Goal: Task Accomplishment & Management: Manage account settings

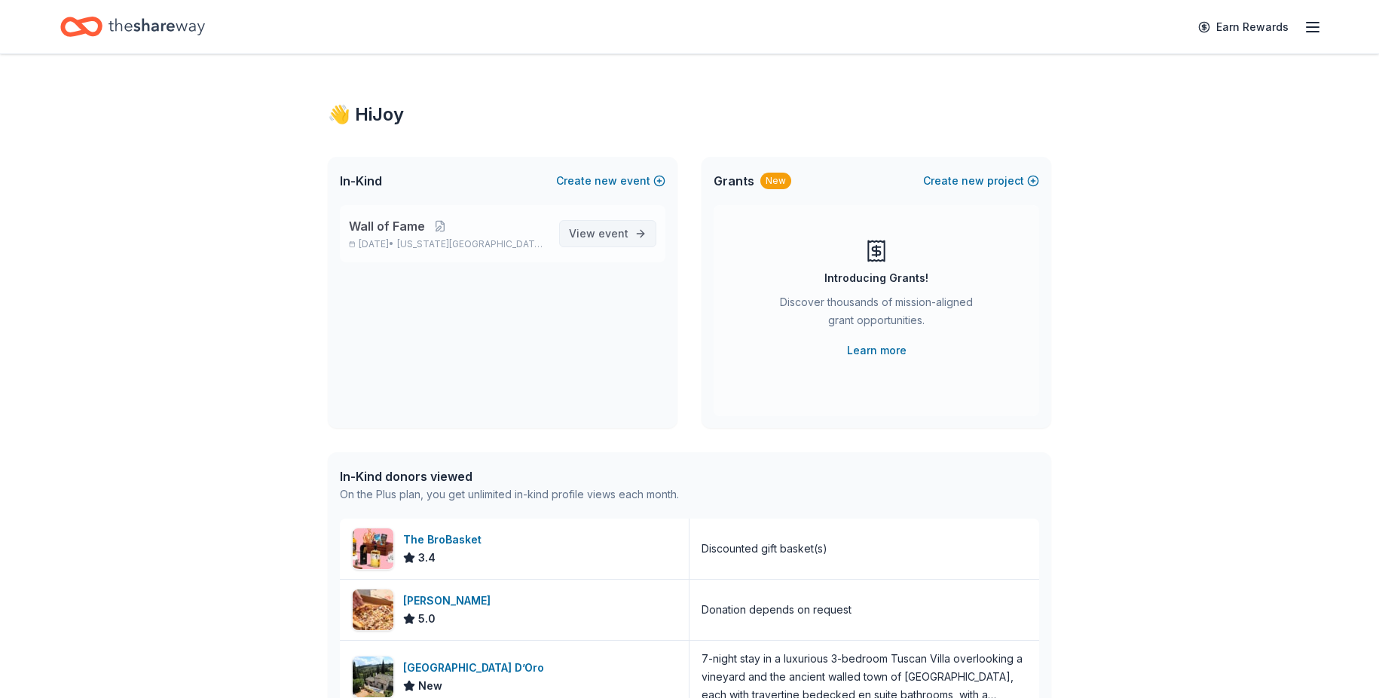
click at [583, 220] on link "View event" at bounding box center [607, 233] width 97 height 27
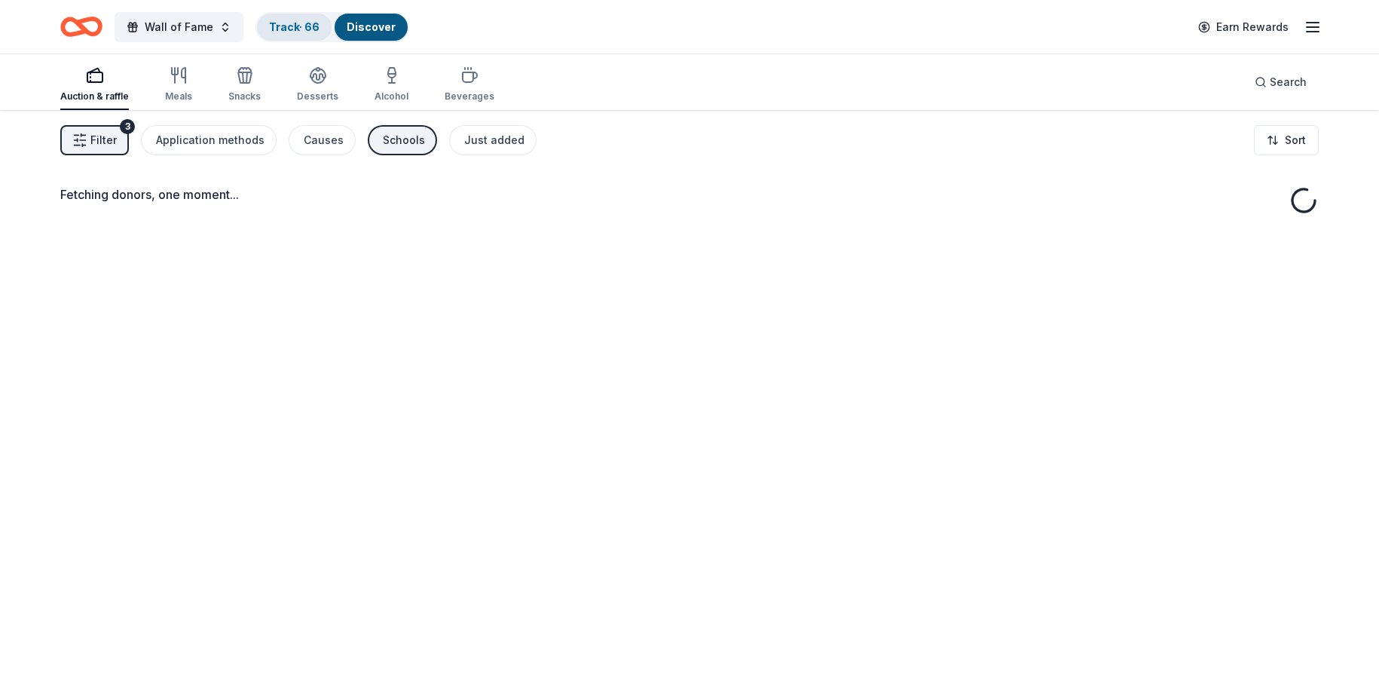
click at [293, 33] on div "Track · 66" at bounding box center [294, 27] width 75 height 27
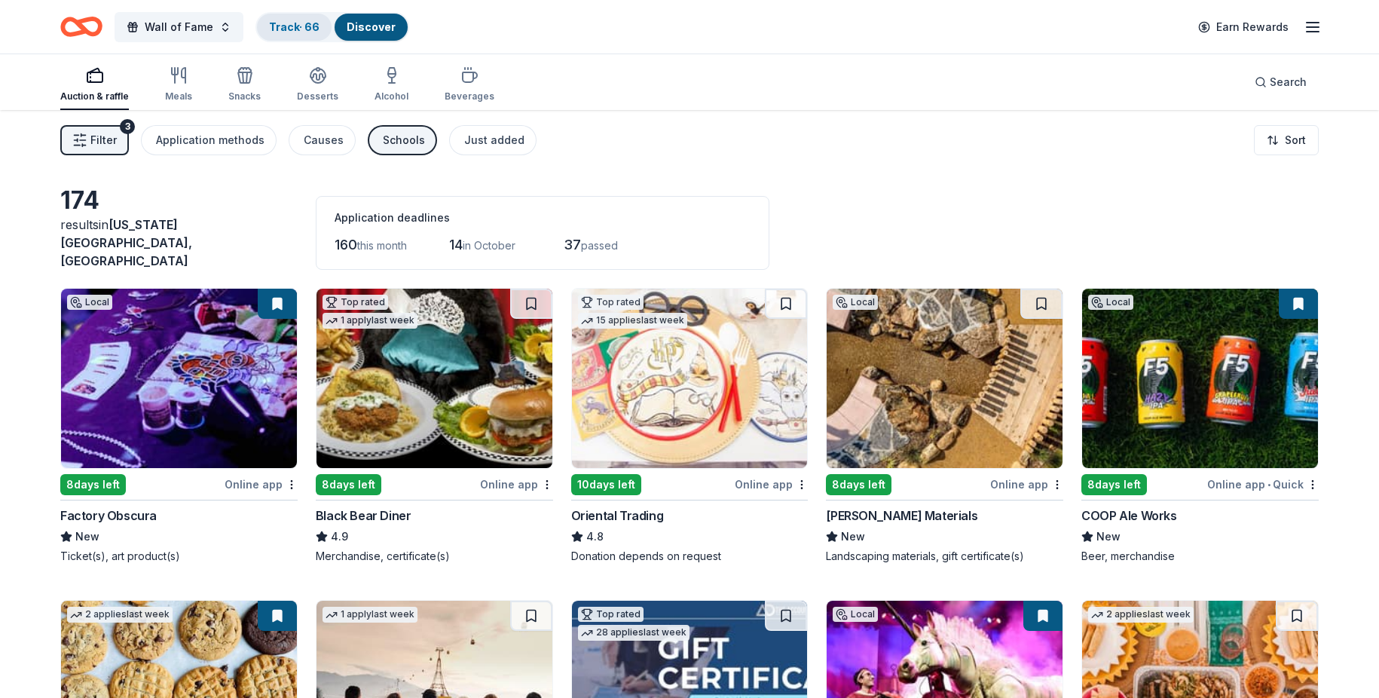
click at [292, 29] on link "Track · 66" at bounding box center [294, 26] width 50 height 13
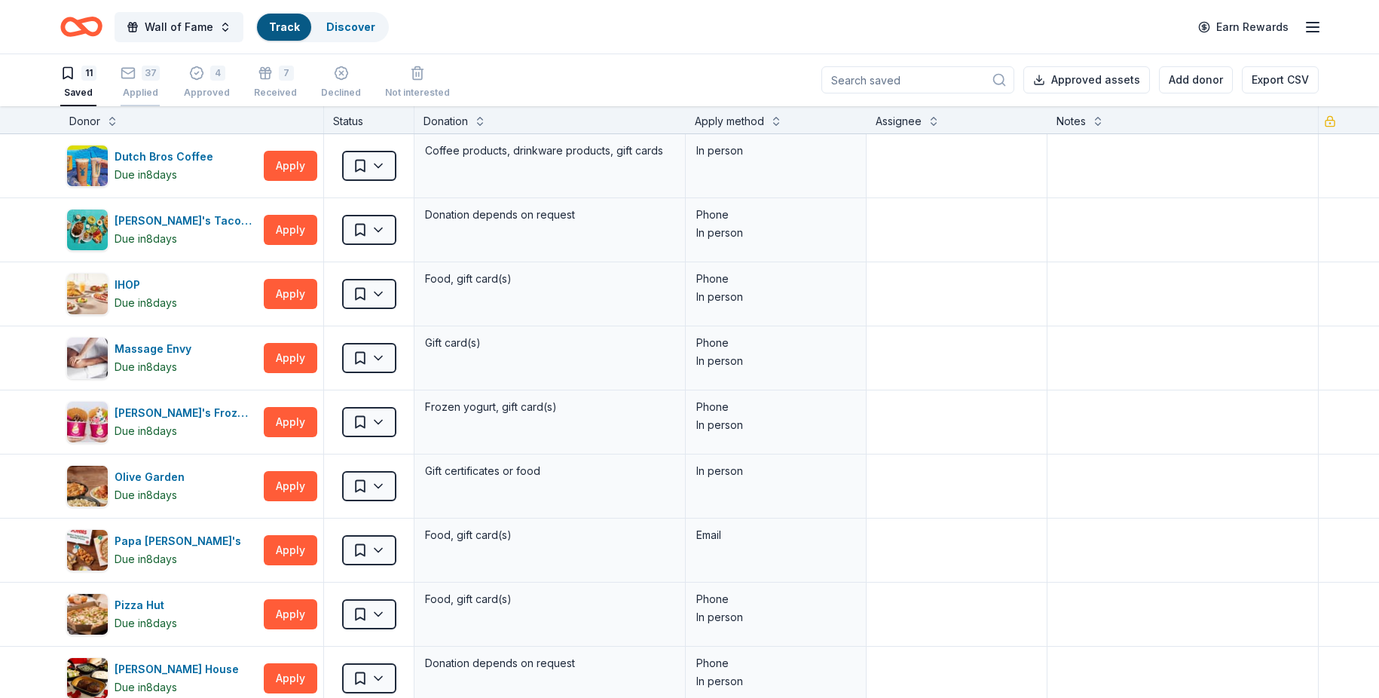
click at [152, 85] on div "37 Applied" at bounding box center [140, 82] width 39 height 33
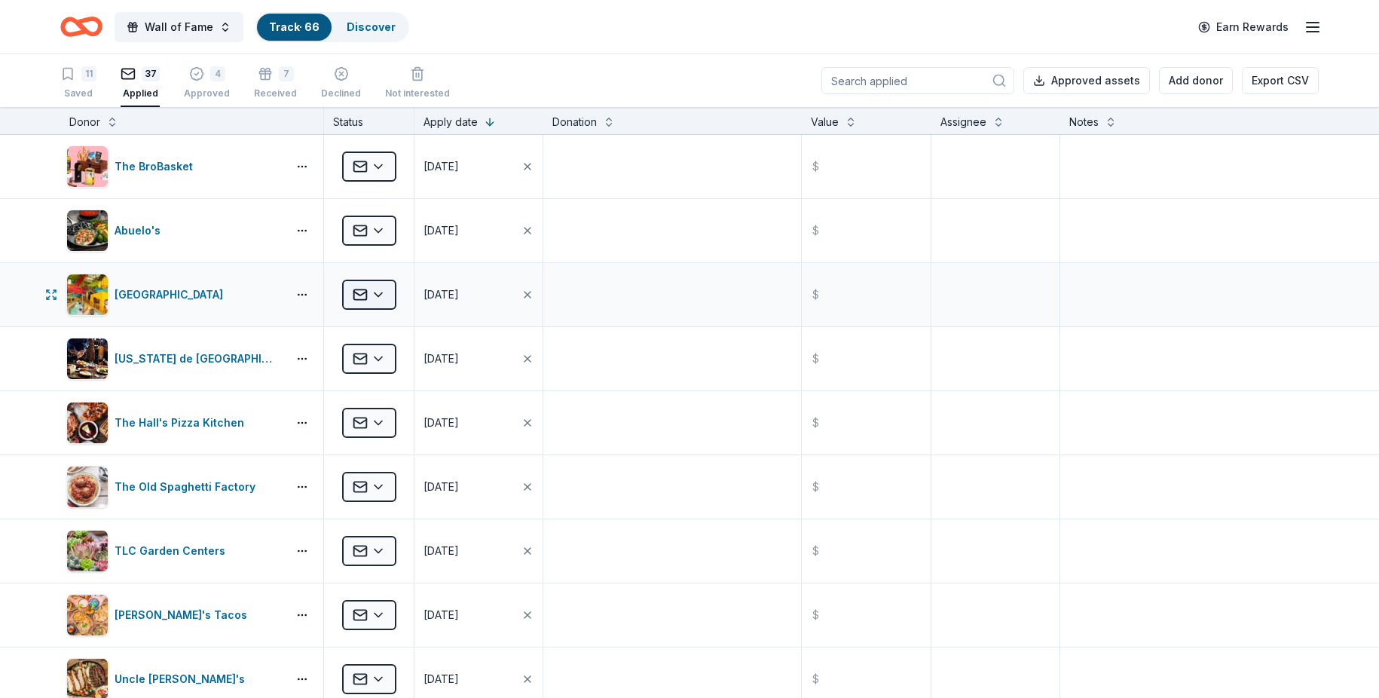
click at [384, 289] on html "Wall of Fame Track · 66 Discover Earn Rewards 11 Saved 37 Applied 4 Approved 7 …" at bounding box center [689, 349] width 1379 height 698
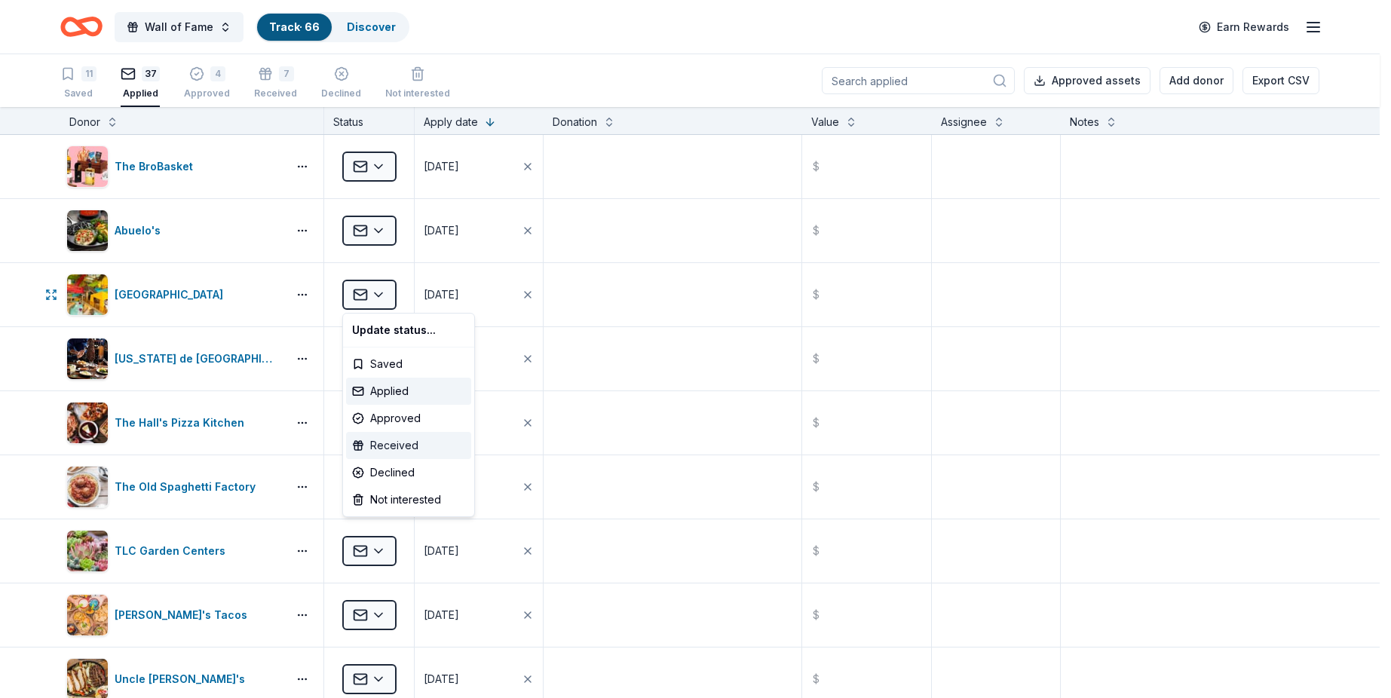
click at [412, 447] on div "Received" at bounding box center [408, 445] width 125 height 27
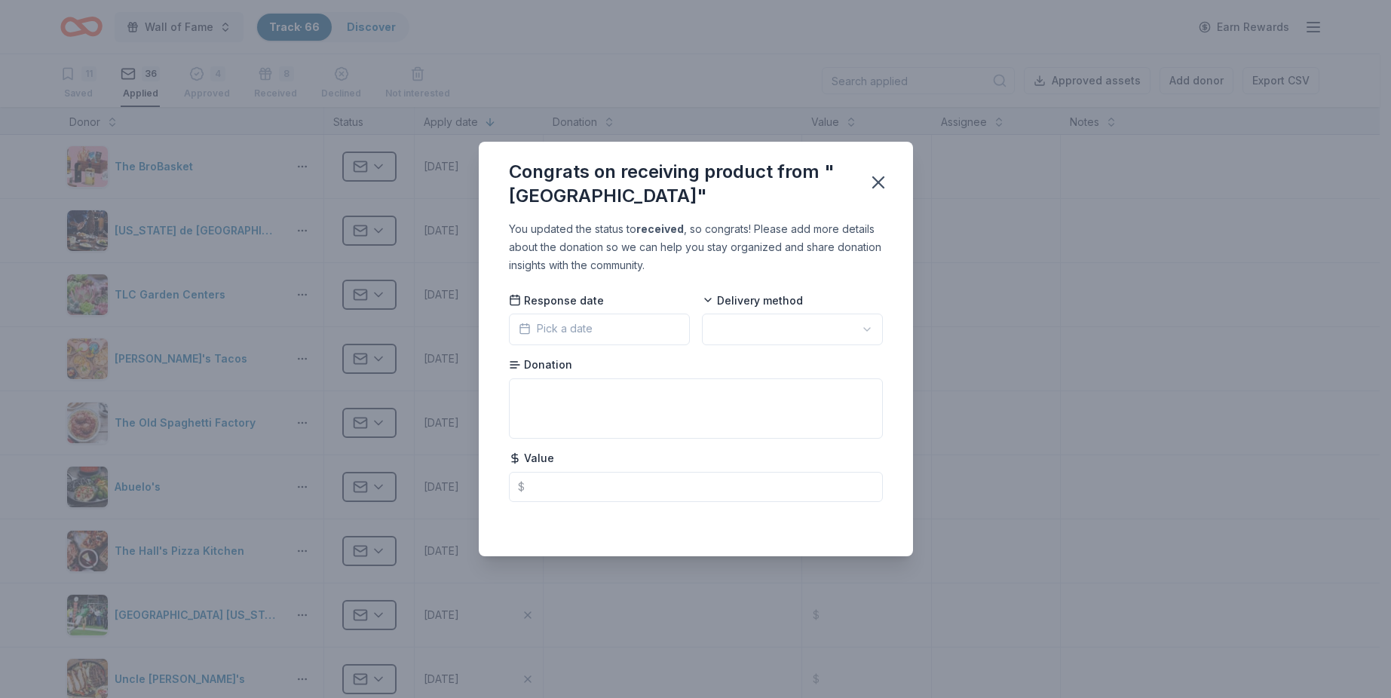
click at [748, 322] on html "Wall of Fame Track · 66 Discover Earn Rewards 11 Saved 36 Applied 4 Approved 8 …" at bounding box center [695, 349] width 1391 height 698
click at [653, 332] on button "Pick a date" at bounding box center [599, 330] width 181 height 32
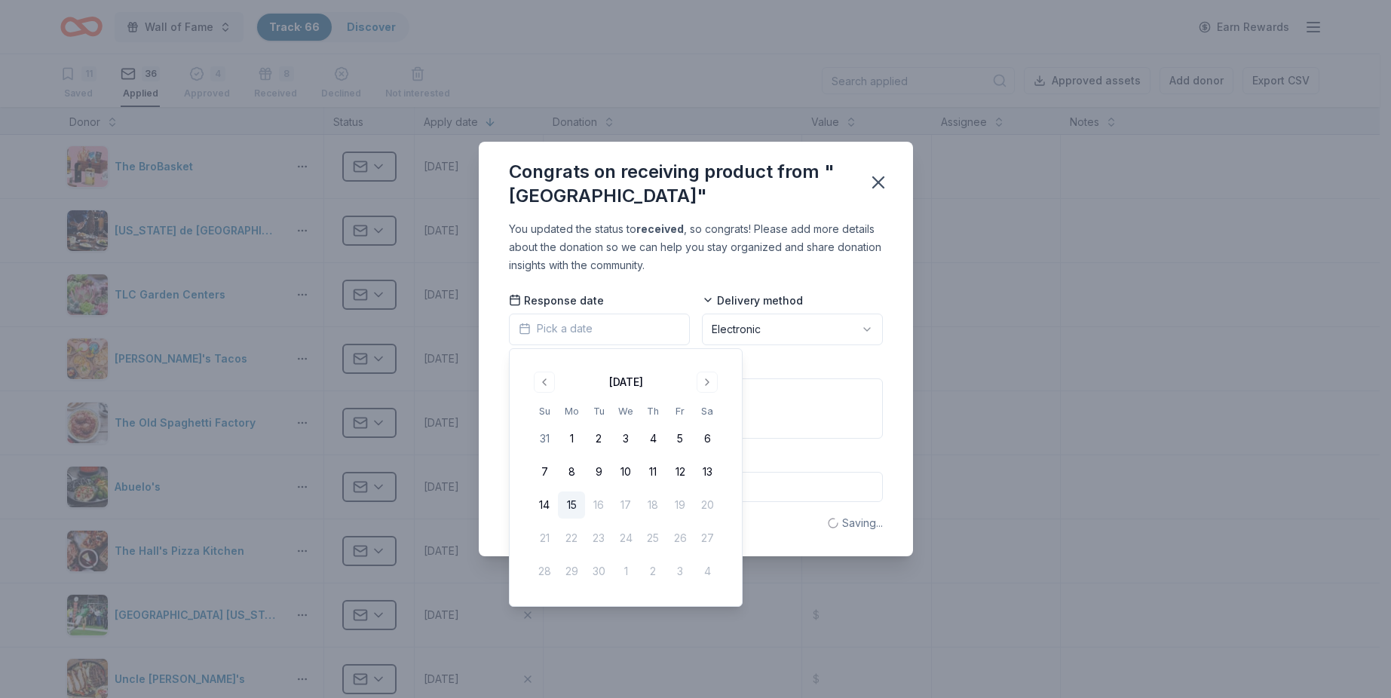
click at [570, 499] on button "15" at bounding box center [571, 504] width 27 height 27
click at [491, 366] on div "You updated the status to received , so congrats! Please add more details about…" at bounding box center [696, 387] width 434 height 335
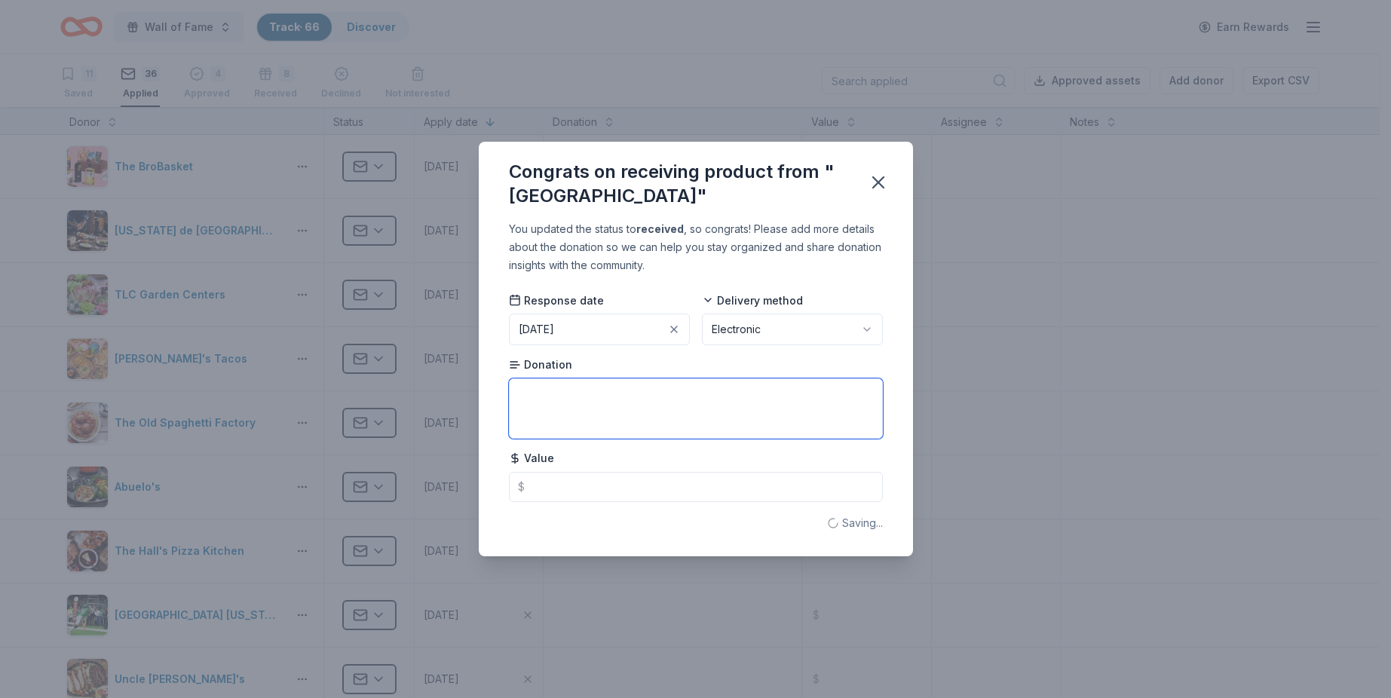
click at [552, 385] on textarea at bounding box center [696, 408] width 374 height 60
type textarea "Two night stay at OKANA"
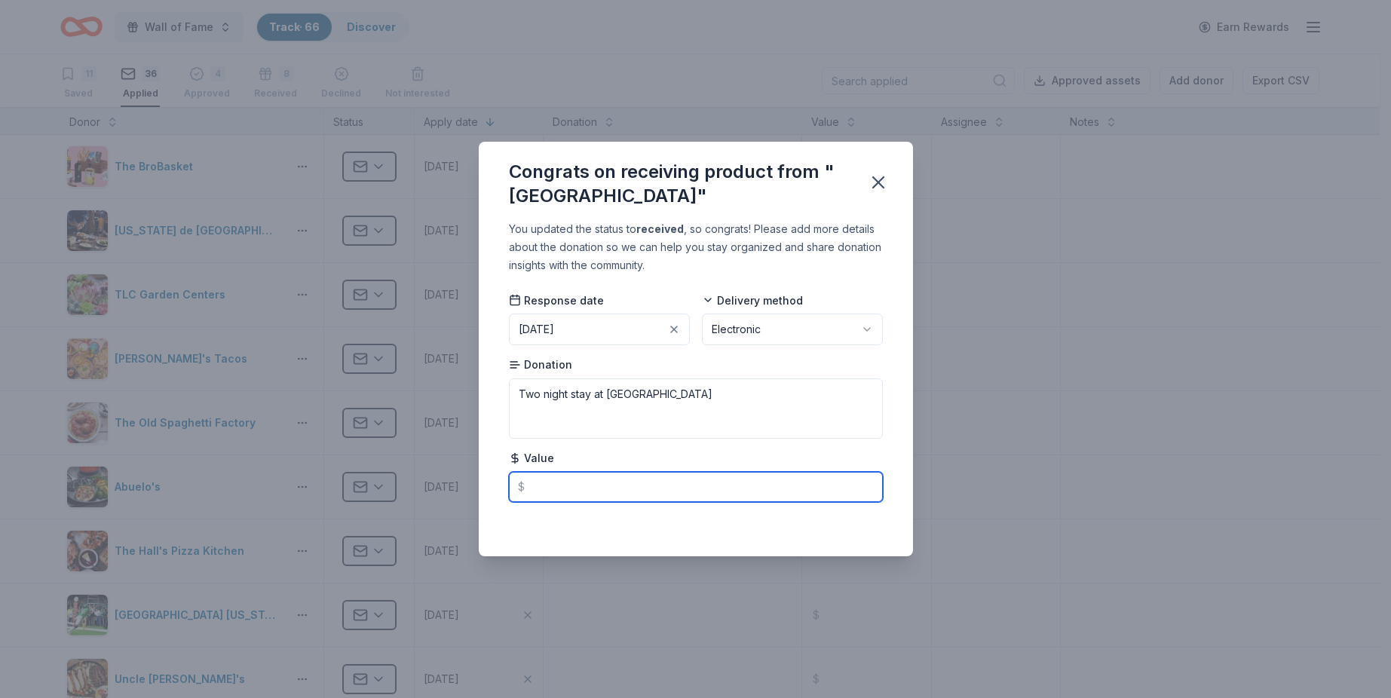
click at [678, 490] on input "text" at bounding box center [696, 487] width 374 height 30
type input "790.00"
click at [870, 264] on div "You updated the status to received , so congrats! Please add more details about…" at bounding box center [696, 247] width 374 height 54
click at [890, 188] on button "button" at bounding box center [877, 182] width 33 height 33
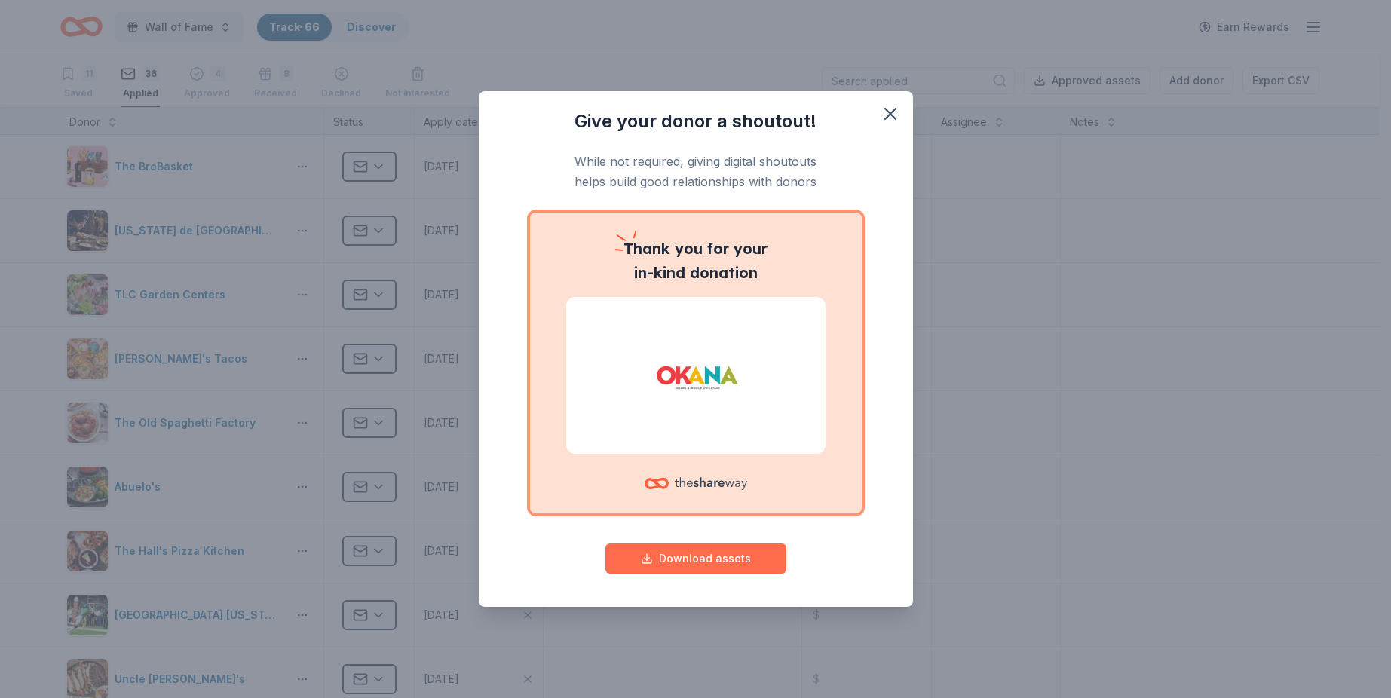
click at [760, 555] on button "Download assets" at bounding box center [695, 558] width 181 height 30
click at [891, 110] on icon "button" at bounding box center [890, 113] width 21 height 21
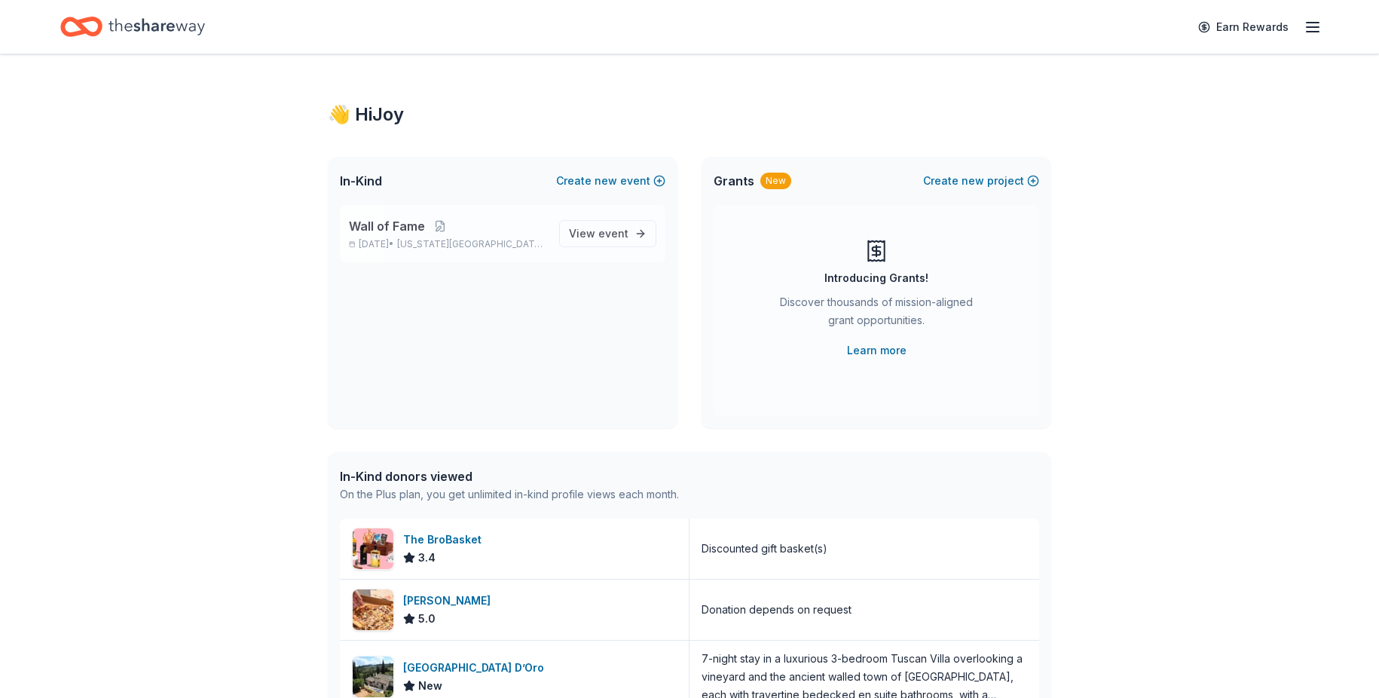
click at [622, 219] on div "Wall of Fame [DATE] • [US_STATE][GEOGRAPHIC_DATA], OK View event" at bounding box center [503, 233] width 326 height 57
click at [636, 227] on link "View event" at bounding box center [607, 233] width 97 height 27
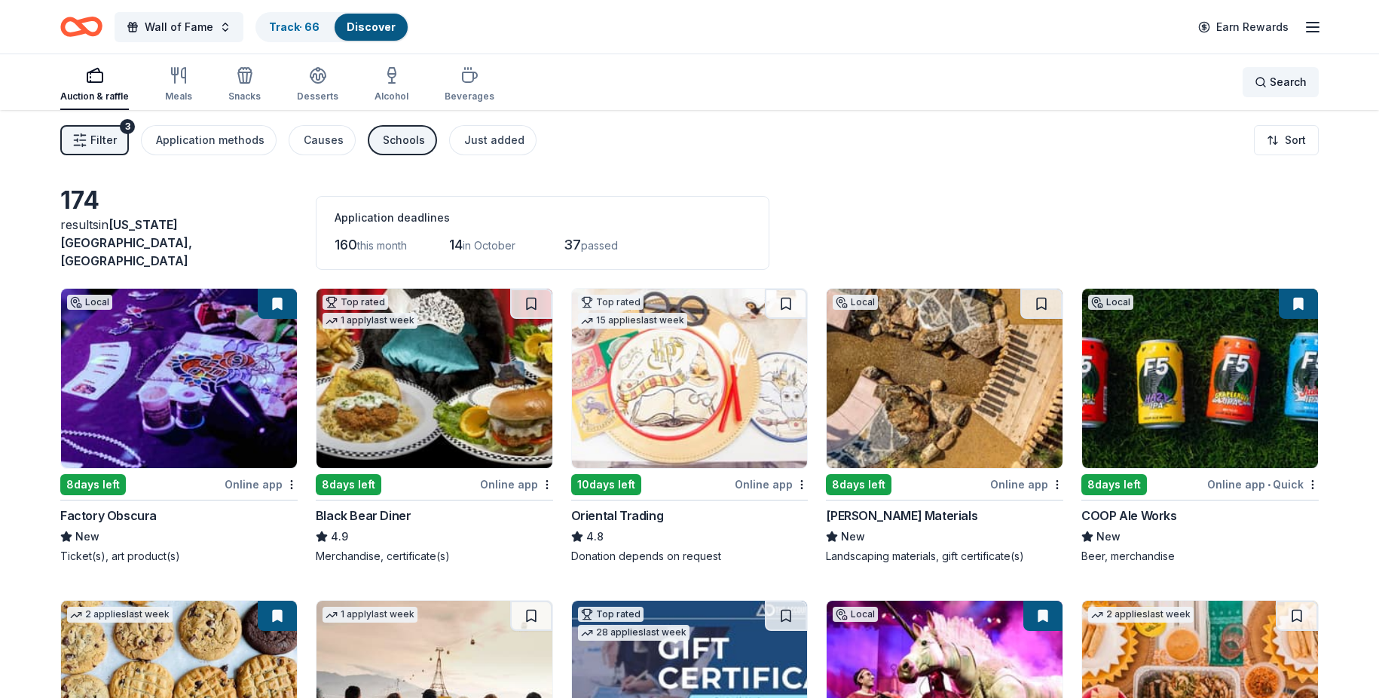
click at [1280, 78] on span "Search" at bounding box center [1288, 82] width 37 height 18
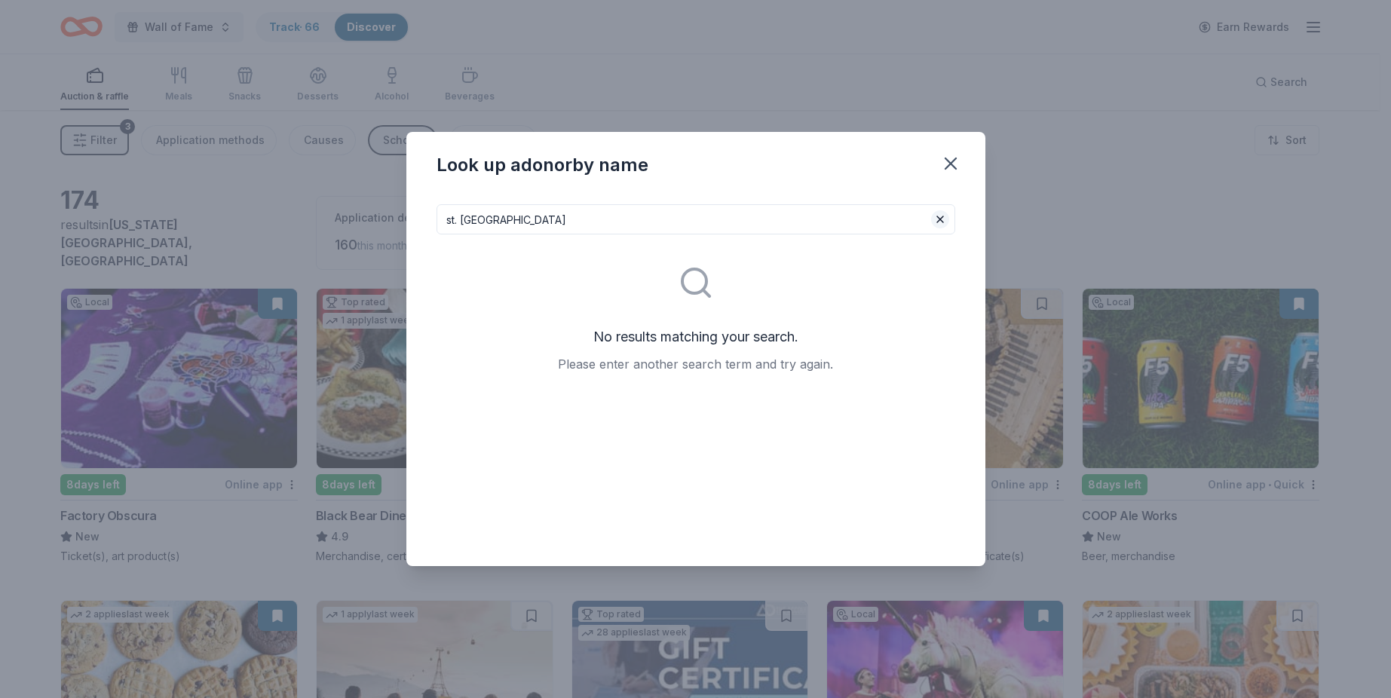
type input "st. [GEOGRAPHIC_DATA]"
click at [945, 219] on button at bounding box center [940, 219] width 18 height 18
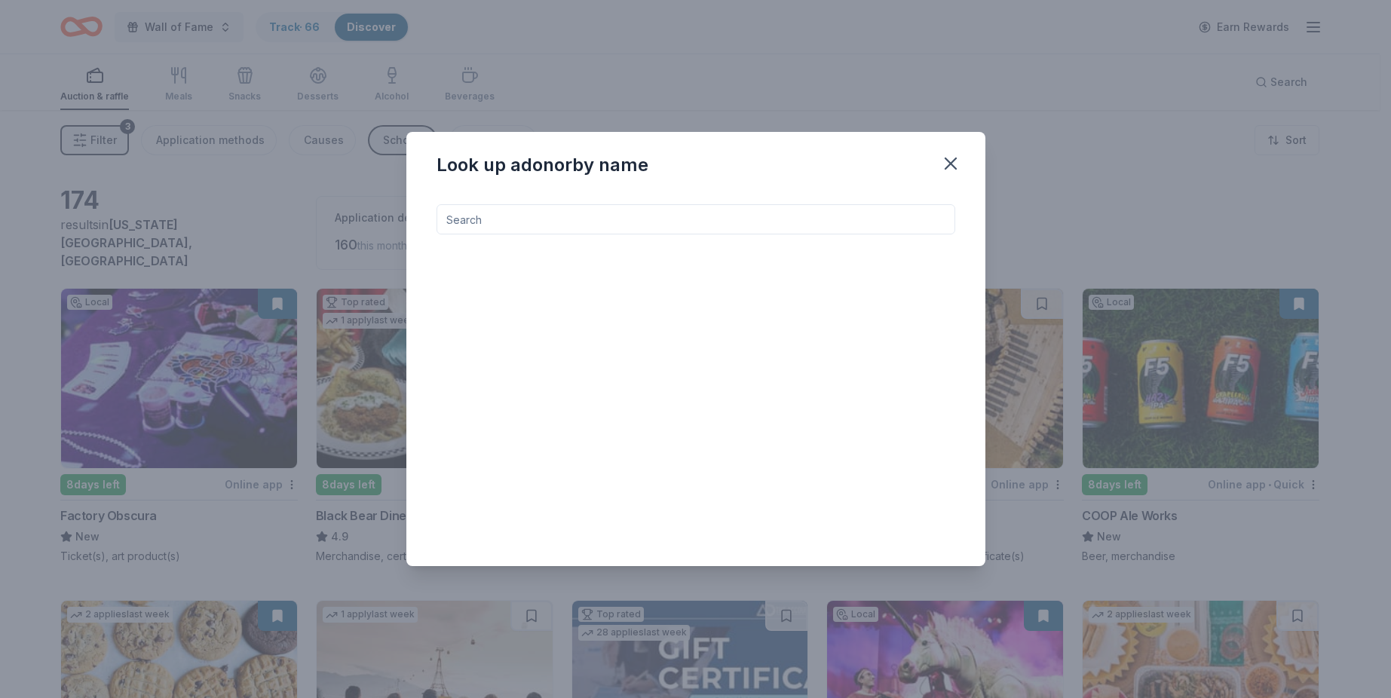
click at [945, 219] on input at bounding box center [695, 219] width 519 height 30
type input "hotel"
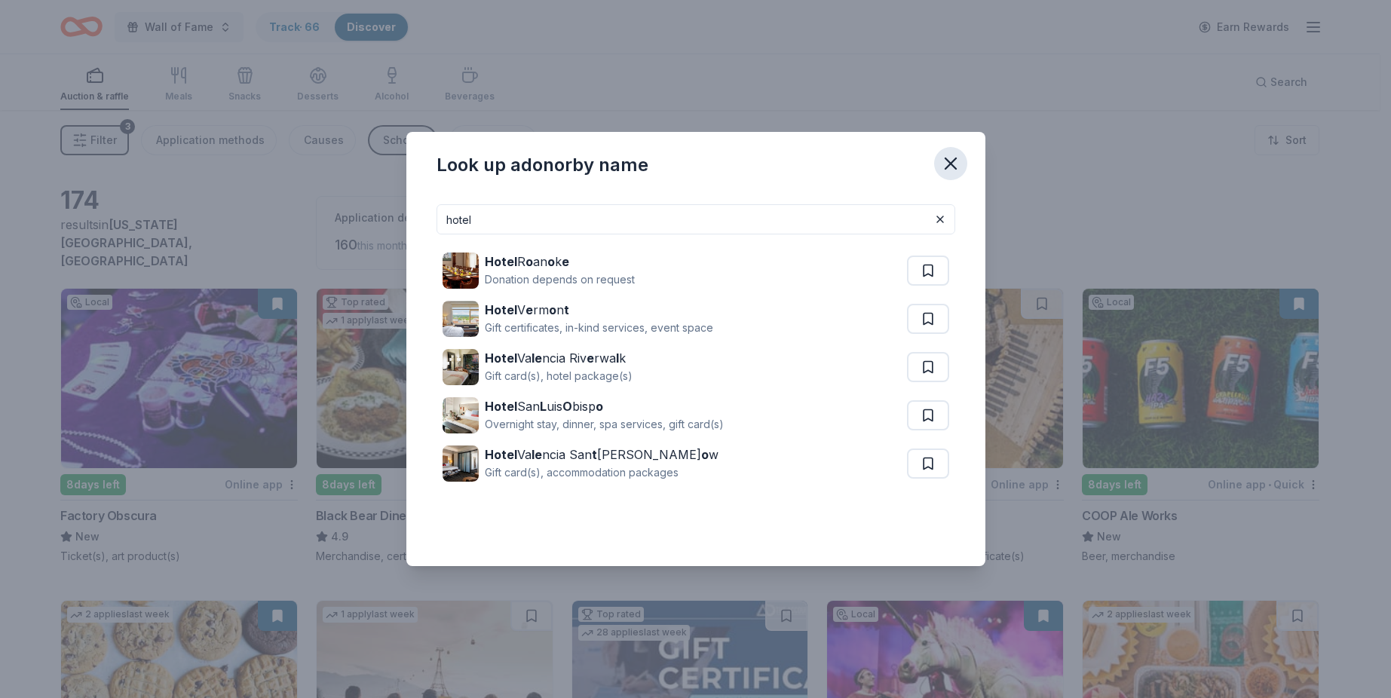
click at [962, 161] on button "button" at bounding box center [950, 163] width 33 height 33
